Goal: Information Seeking & Learning: Learn about a topic

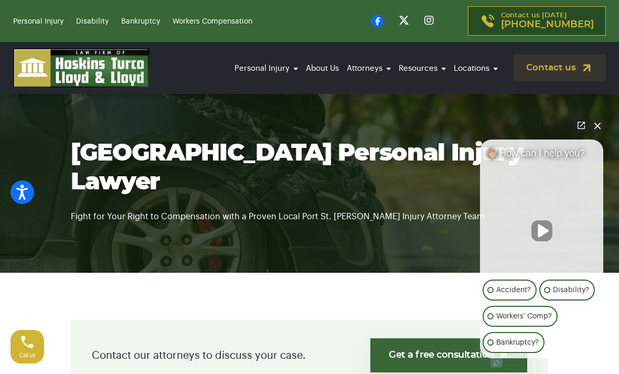
click at [96, 20] on link "Disability" at bounding box center [92, 21] width 33 height 7
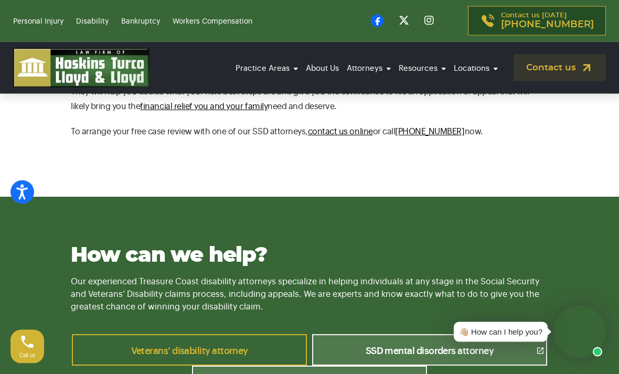
scroll to position [3465, 0]
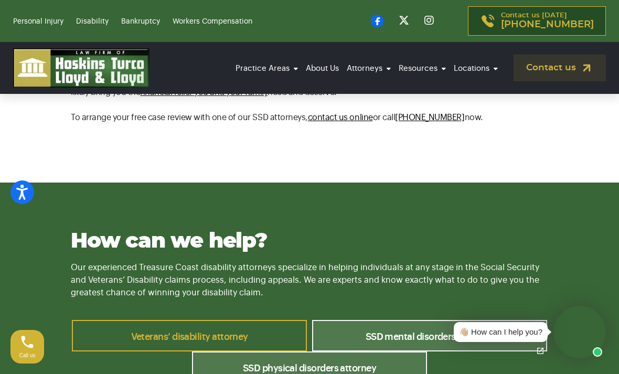
click at [190, 320] on link "Veterans’ disability attorney" at bounding box center [189, 335] width 235 height 31
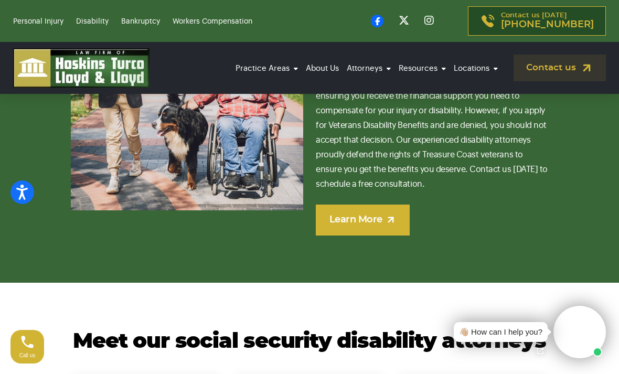
scroll to position [3841, 0]
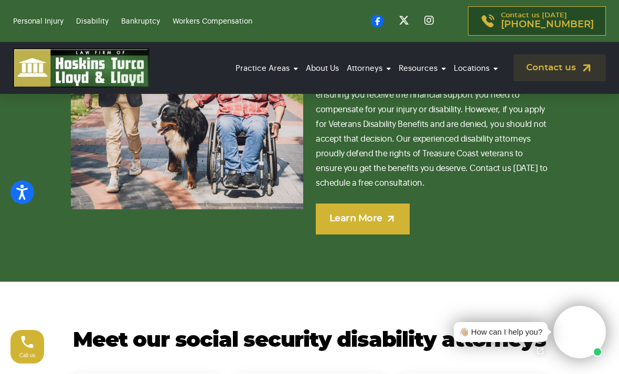
click at [446, 150] on link "[GEOGRAPHIC_DATA][PERSON_NAME]" at bounding box center [448, 167] width 105 height 34
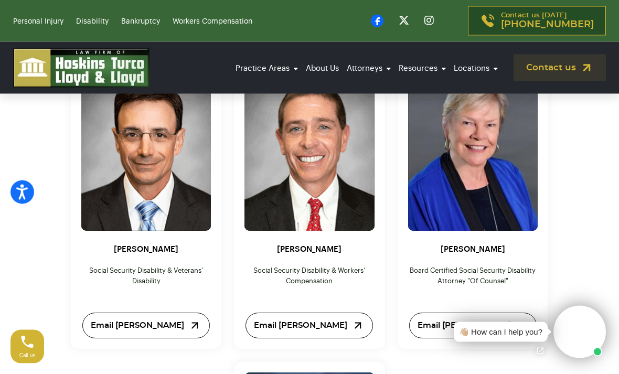
scroll to position [4146, 0]
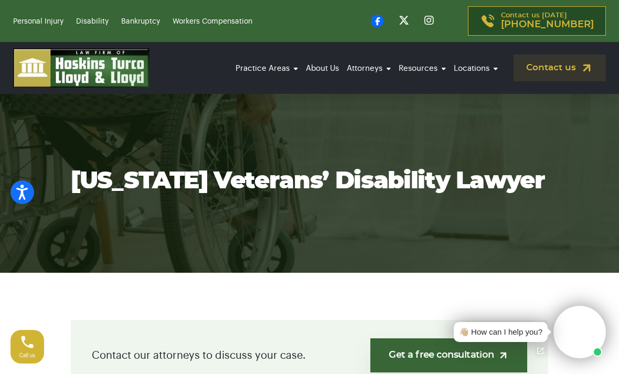
click at [120, 2] on div "Personal Injury Disability Bankruptcy Workers Compensation Contact us today (86…" at bounding box center [309, 21] width 619 height 42
